Goal: Navigation & Orientation: Find specific page/section

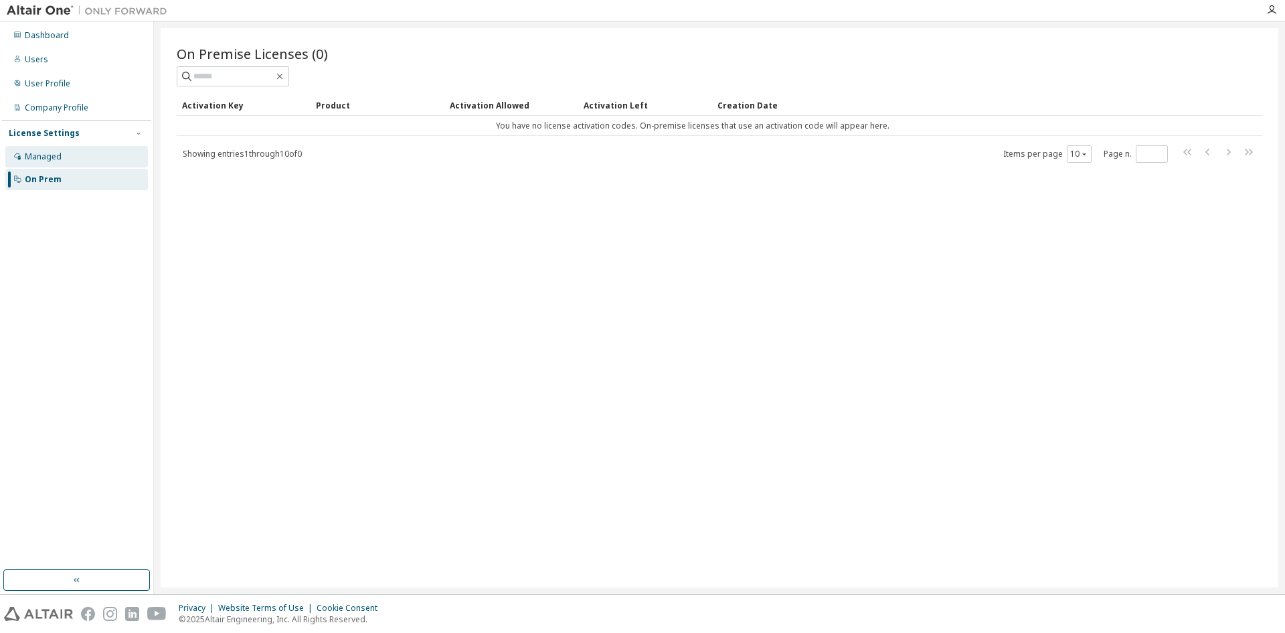
click at [46, 161] on div "Managed" at bounding box center [43, 156] width 37 height 11
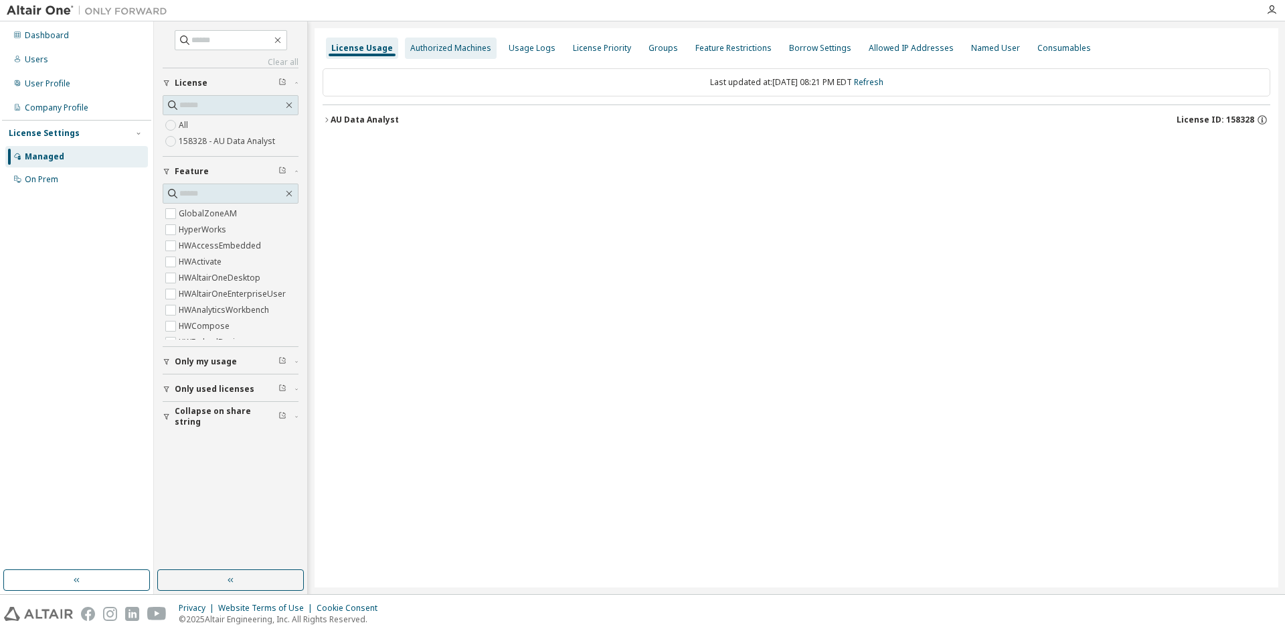
click at [458, 49] on div "Authorized Machines" at bounding box center [450, 48] width 81 height 11
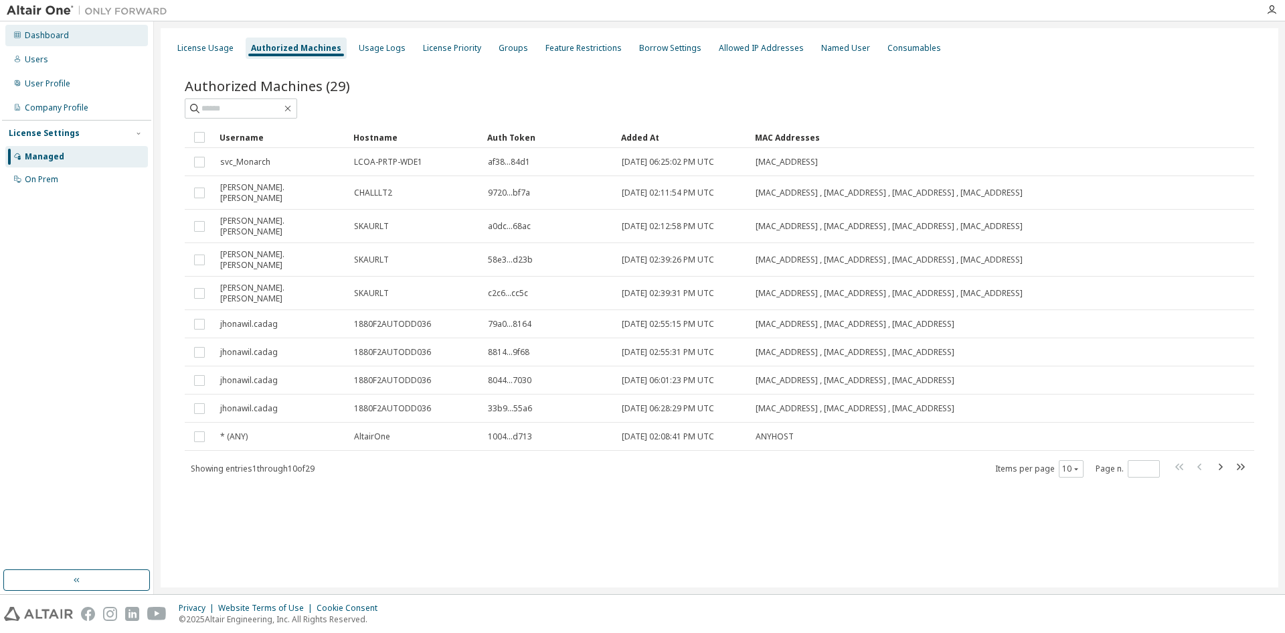
click at [58, 28] on div "Dashboard" at bounding box center [76, 35] width 143 height 21
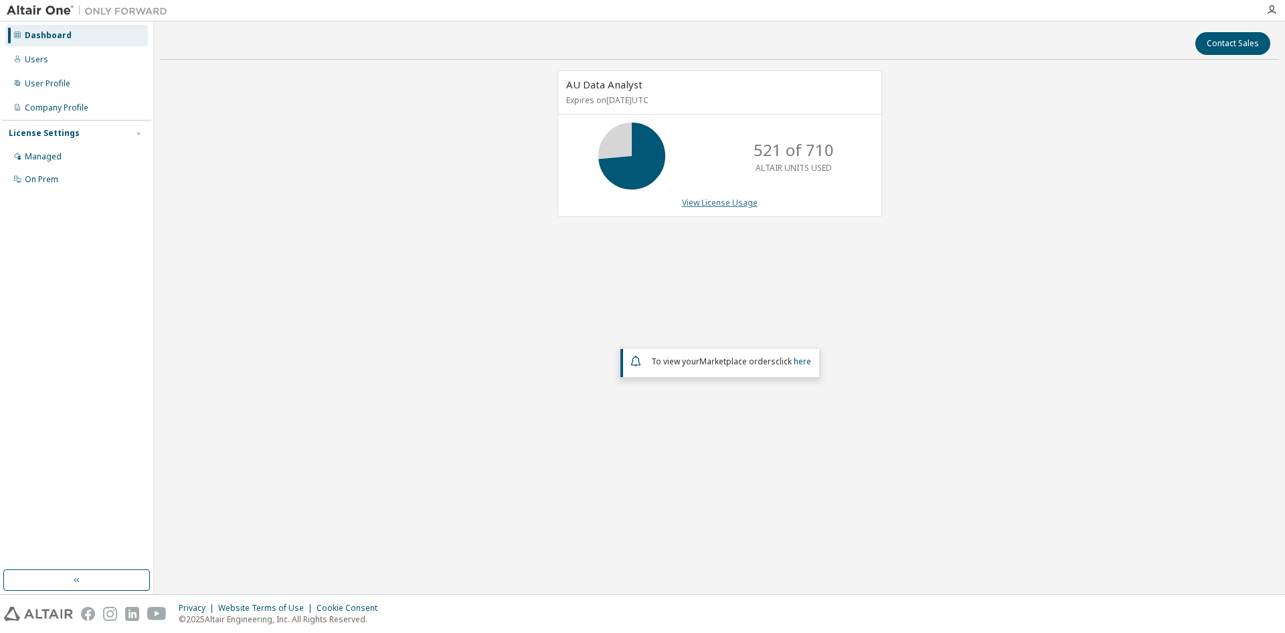
click at [712, 202] on link "View License Usage" at bounding box center [720, 202] width 76 height 11
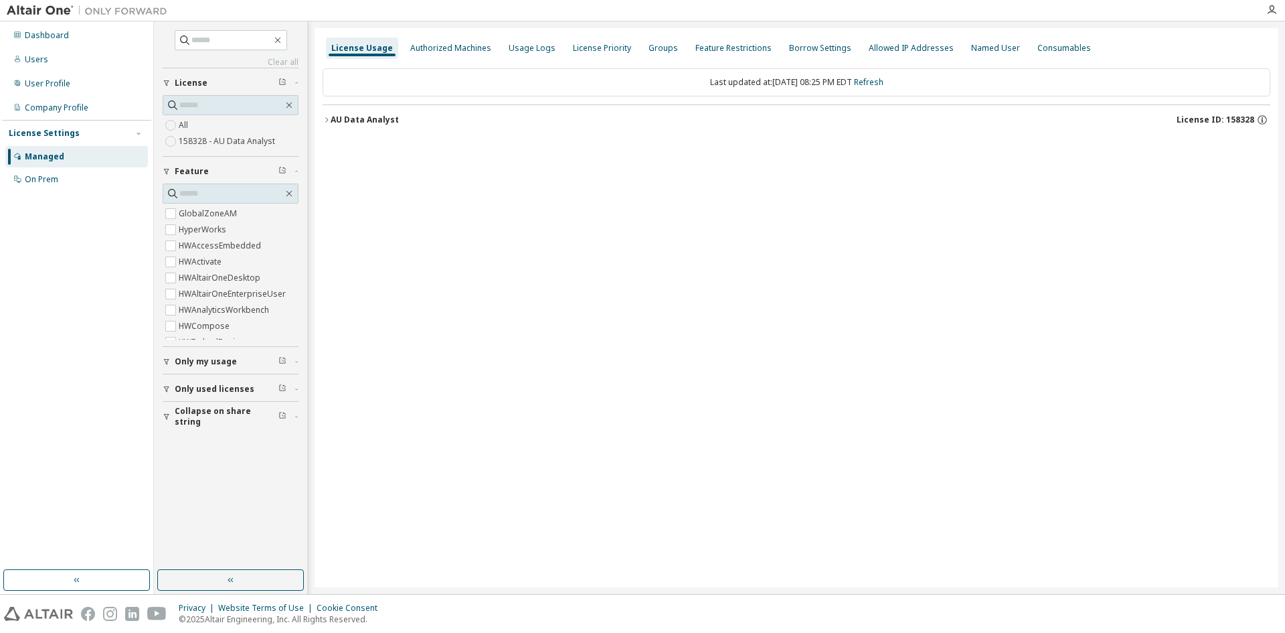
click at [323, 121] on icon "button" at bounding box center [327, 120] width 8 height 8
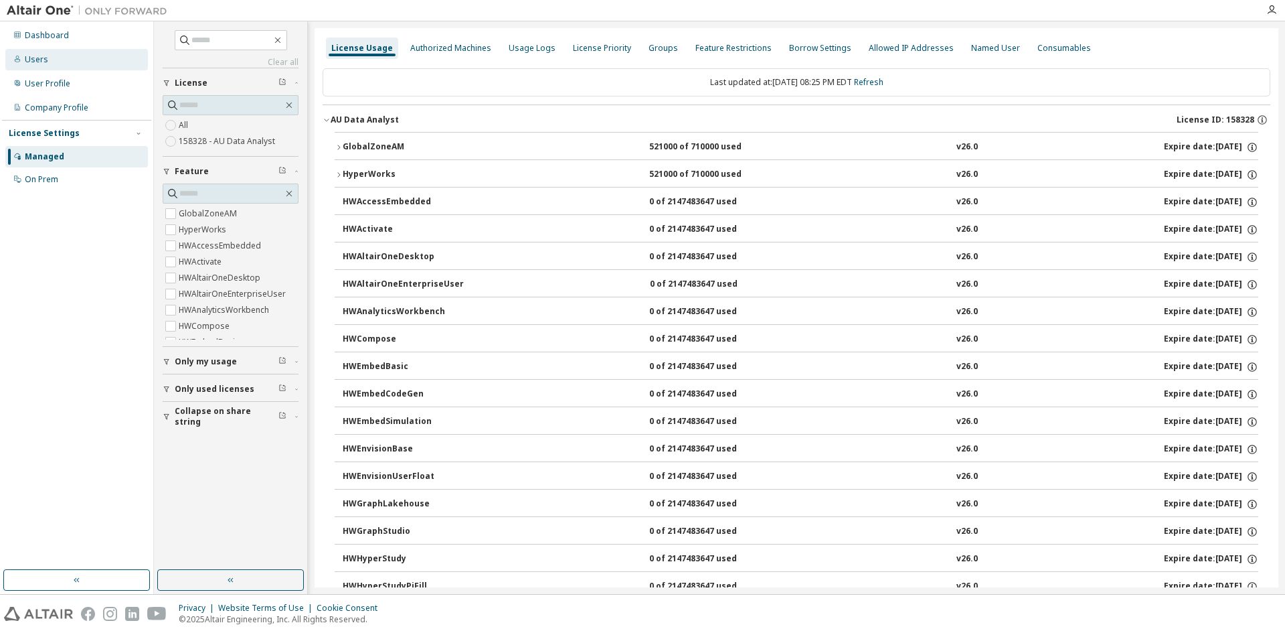
click at [38, 60] on div "Users" at bounding box center [36, 59] width 23 height 11
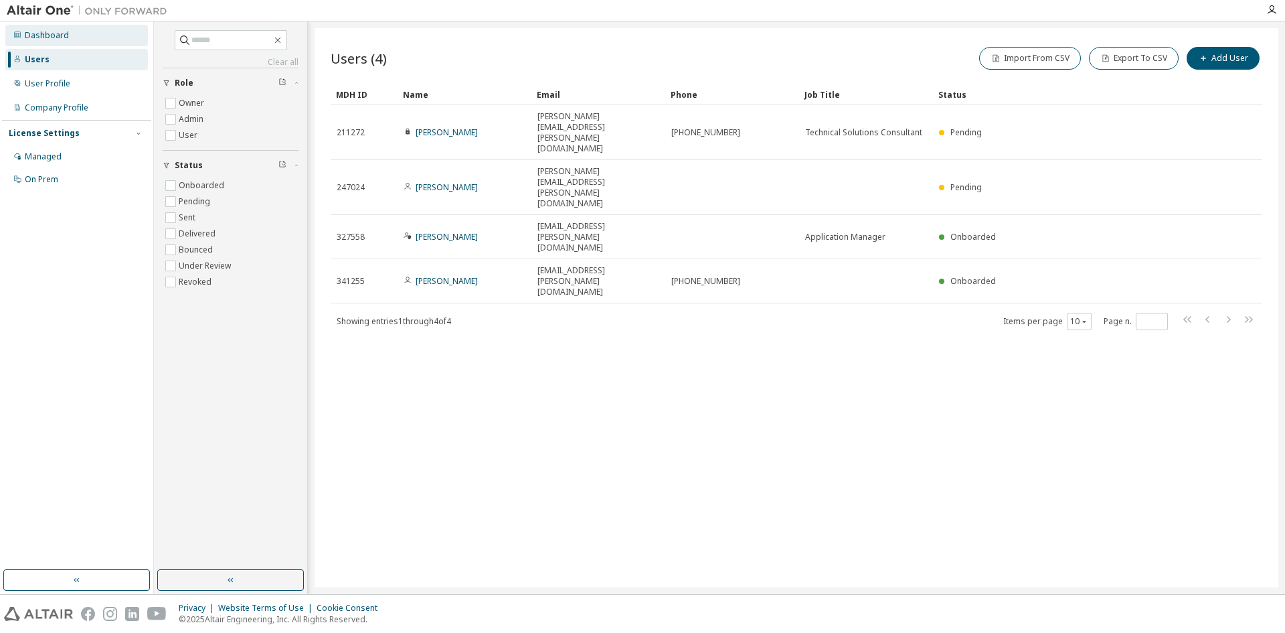
click at [47, 34] on div "Dashboard" at bounding box center [47, 35] width 44 height 11
